Goal: Information Seeking & Learning: Learn about a topic

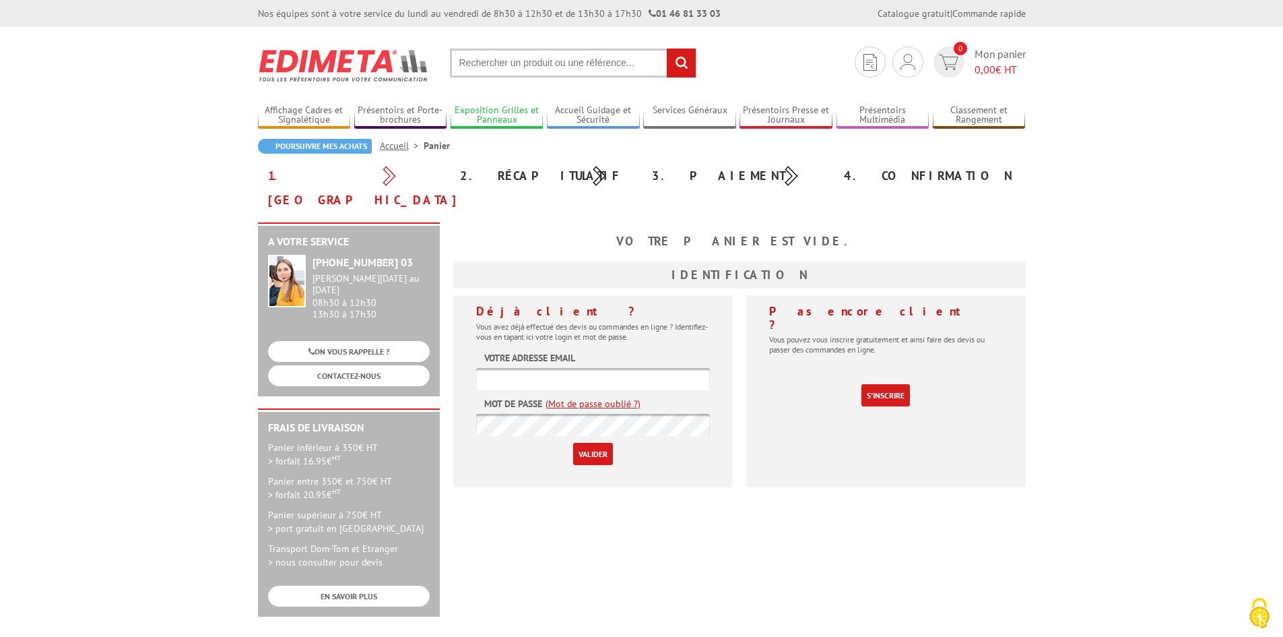
type input "m.brunet@vienne-agencement.fr"
click at [507, 110] on link "Exposition Grilles et Panneaux" at bounding box center [497, 115] width 93 height 22
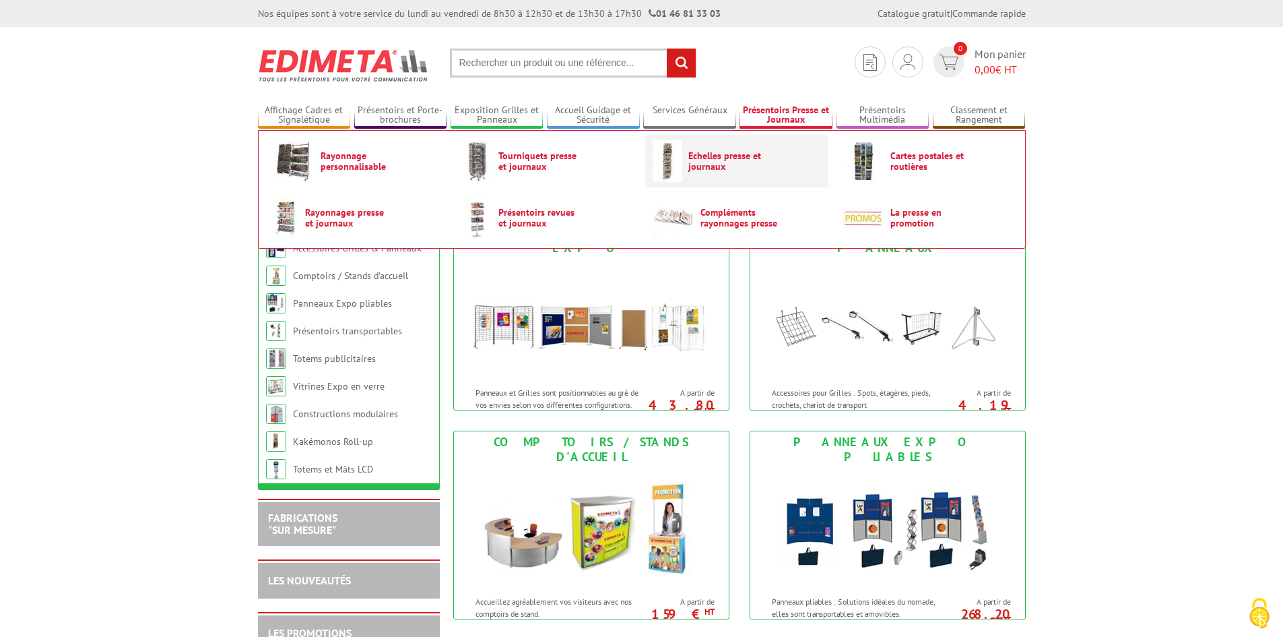
click at [740, 167] on span "Echelles presse et journaux" at bounding box center [728, 161] width 81 height 22
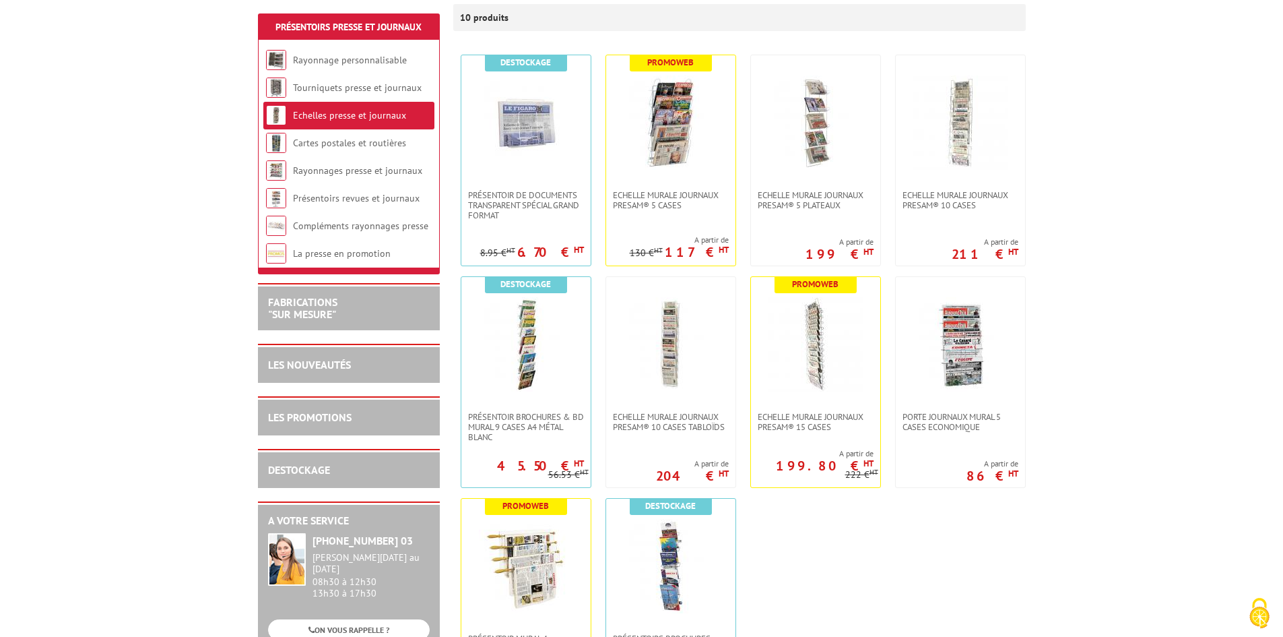
scroll to position [269, 0]
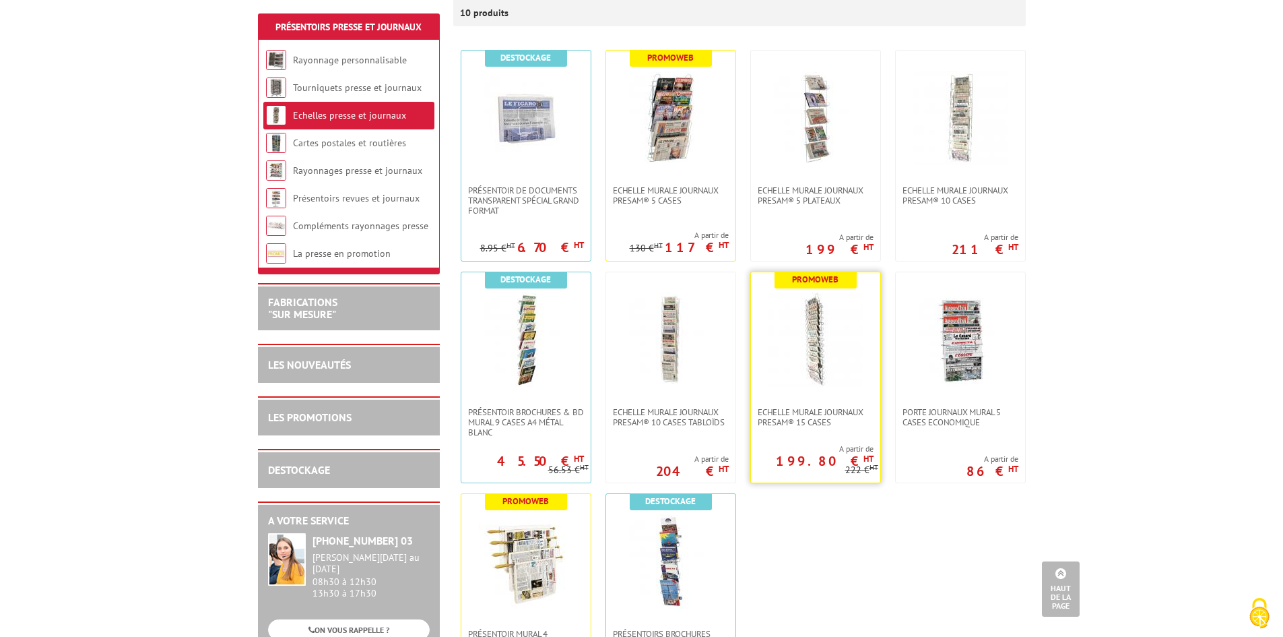
click at [808, 354] on img at bounding box center [816, 339] width 94 height 94
click at [860, 359] on img at bounding box center [816, 339] width 94 height 94
